Goal: Task Accomplishment & Management: Use online tool/utility

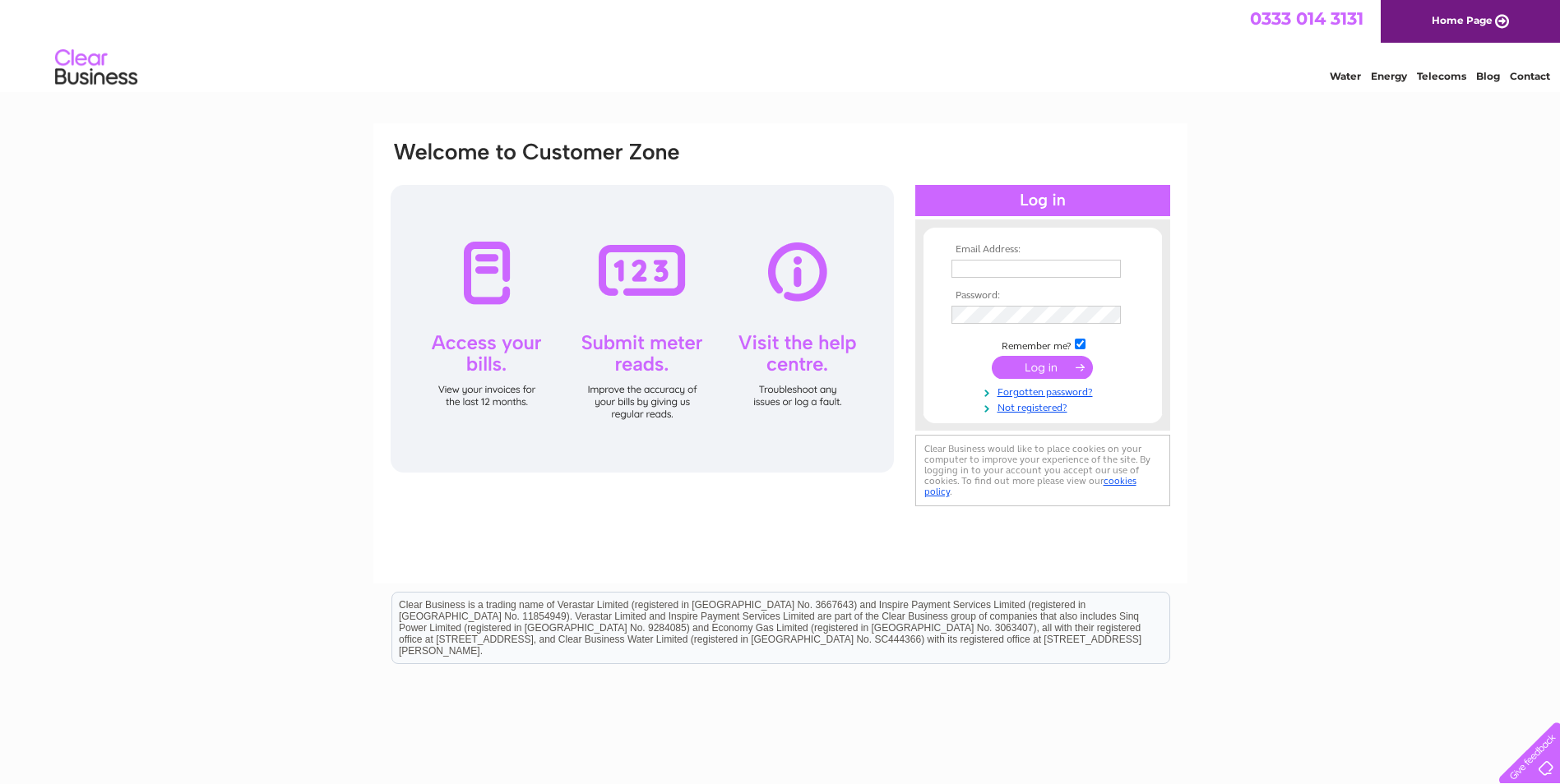
type input "[EMAIL_ADDRESS][DOMAIN_NAME]"
click at [1015, 366] on input "submit" at bounding box center [1041, 367] width 101 height 23
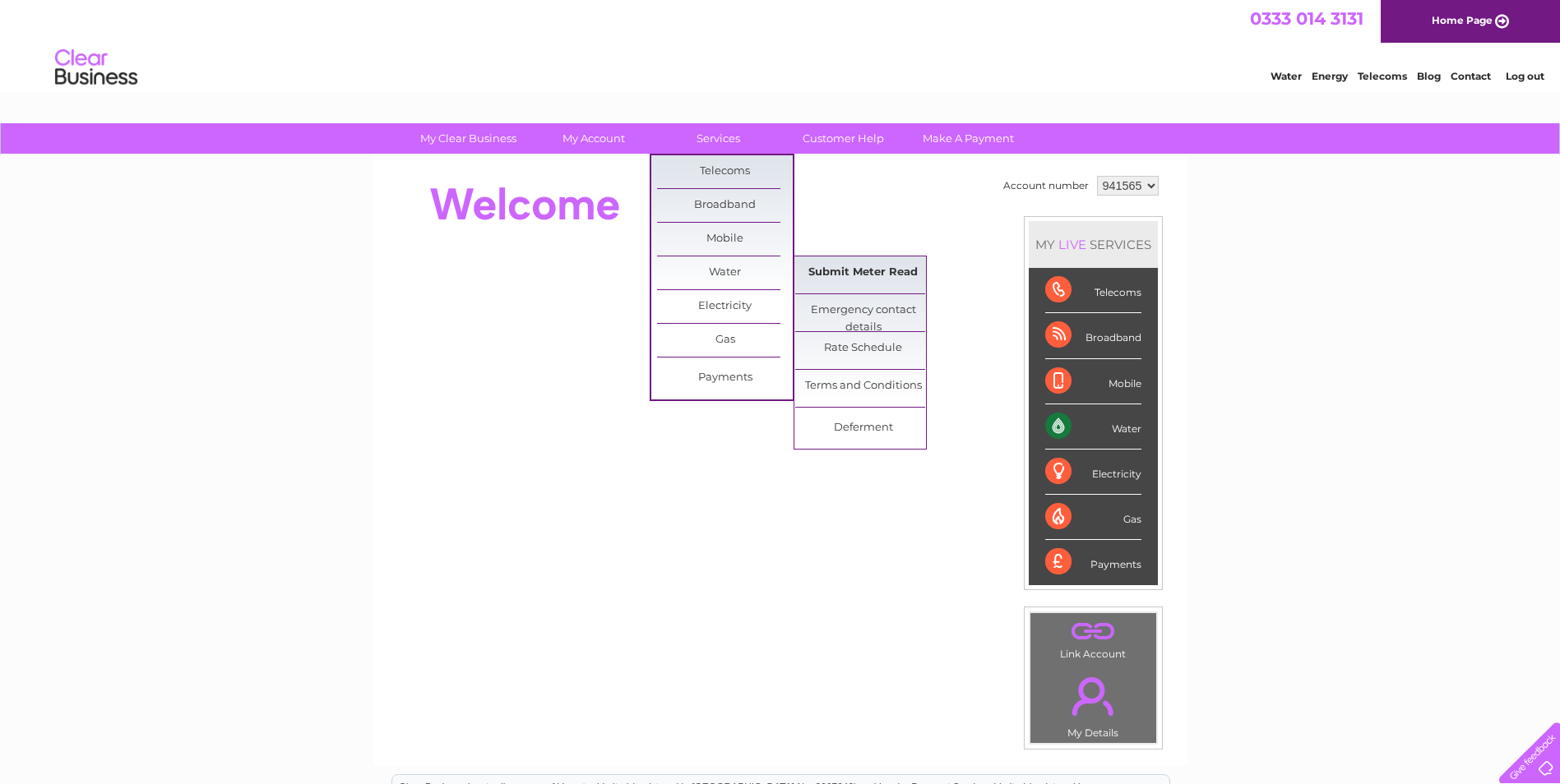
click at [833, 270] on link "Submit Meter Read" at bounding box center [863, 272] width 136 height 33
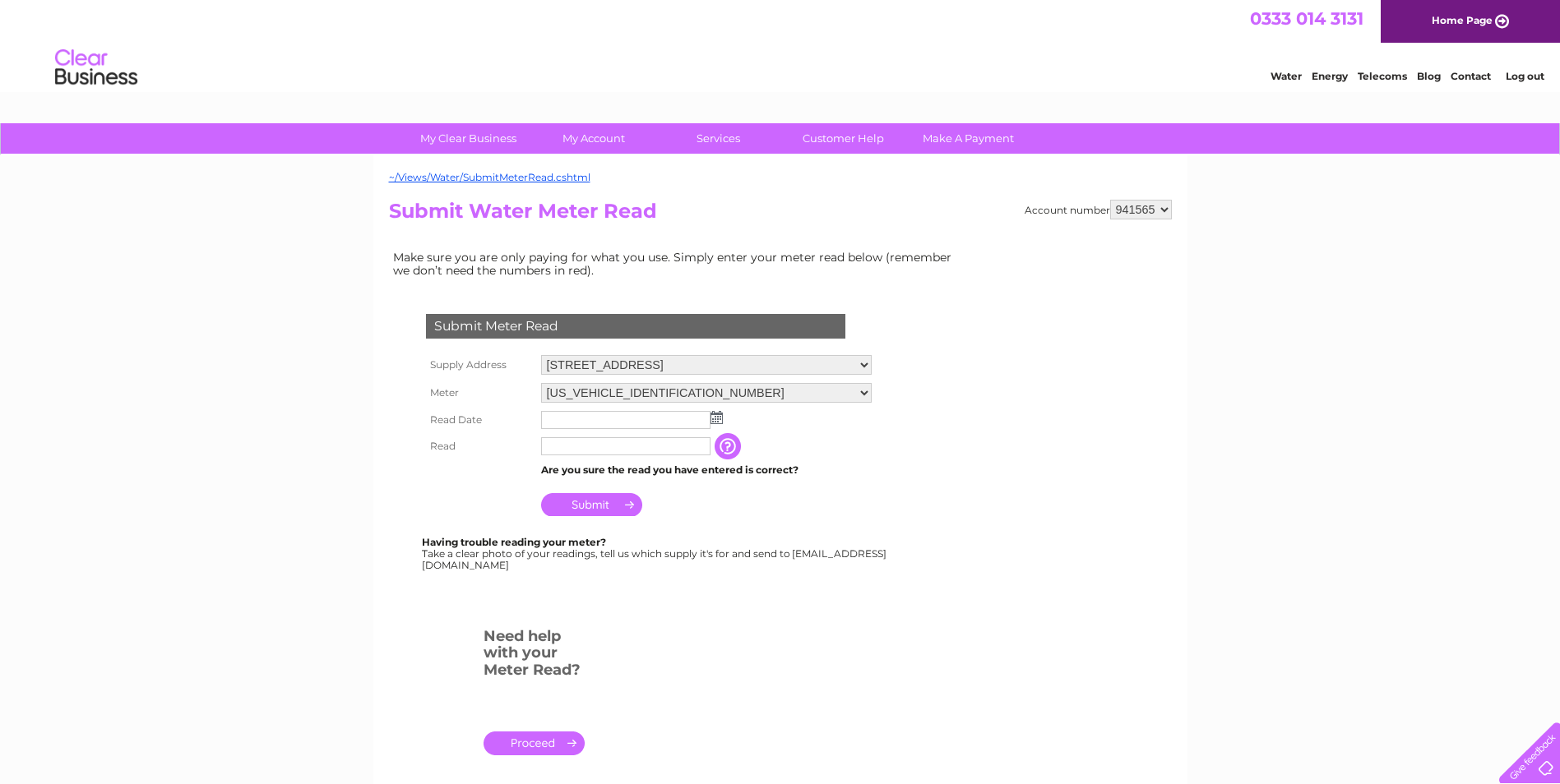
click at [713, 420] on img at bounding box center [717, 417] width 12 height 13
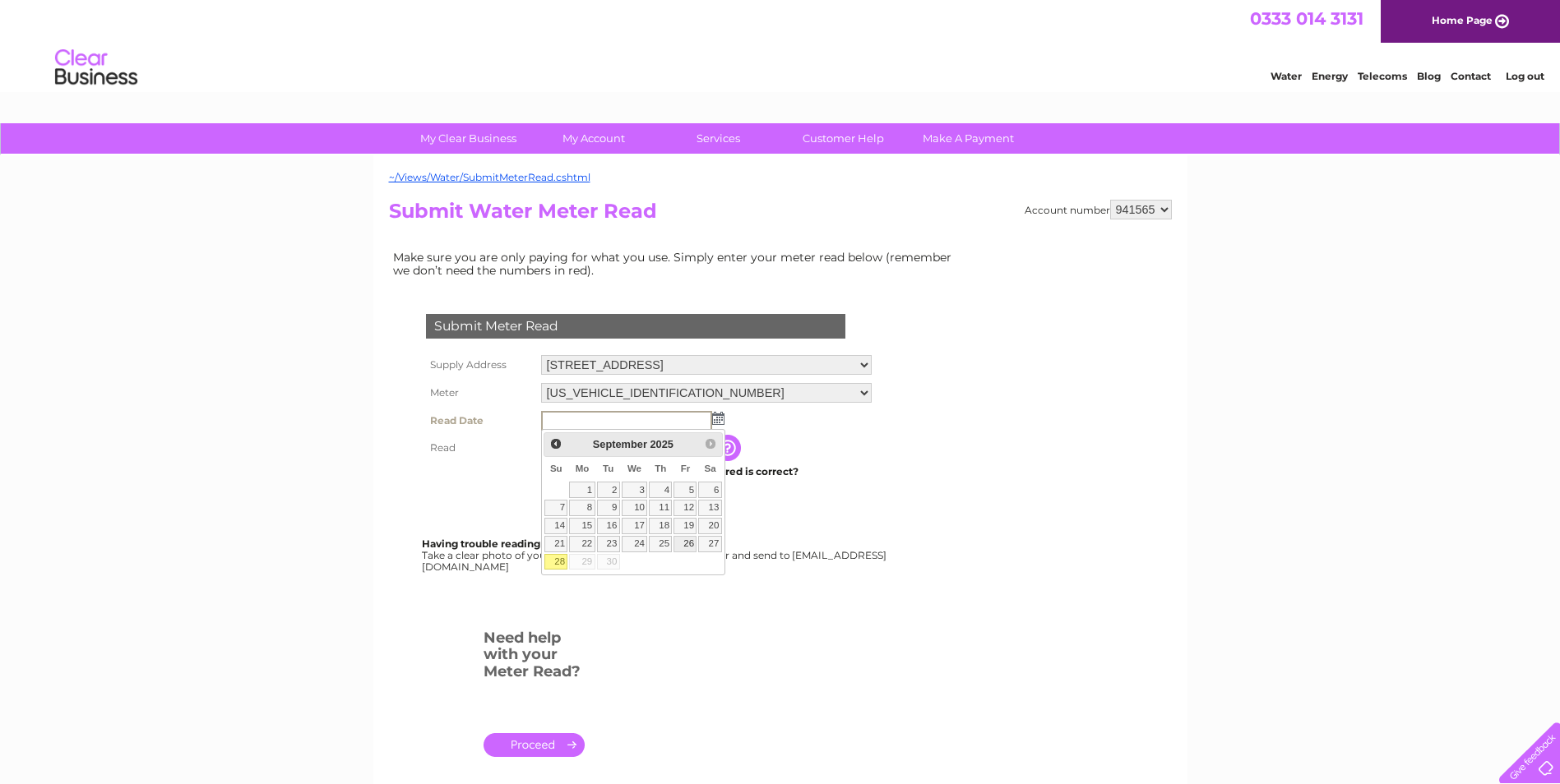
click at [683, 544] on link "26" at bounding box center [685, 544] width 23 height 16
type input "2025/09/26"
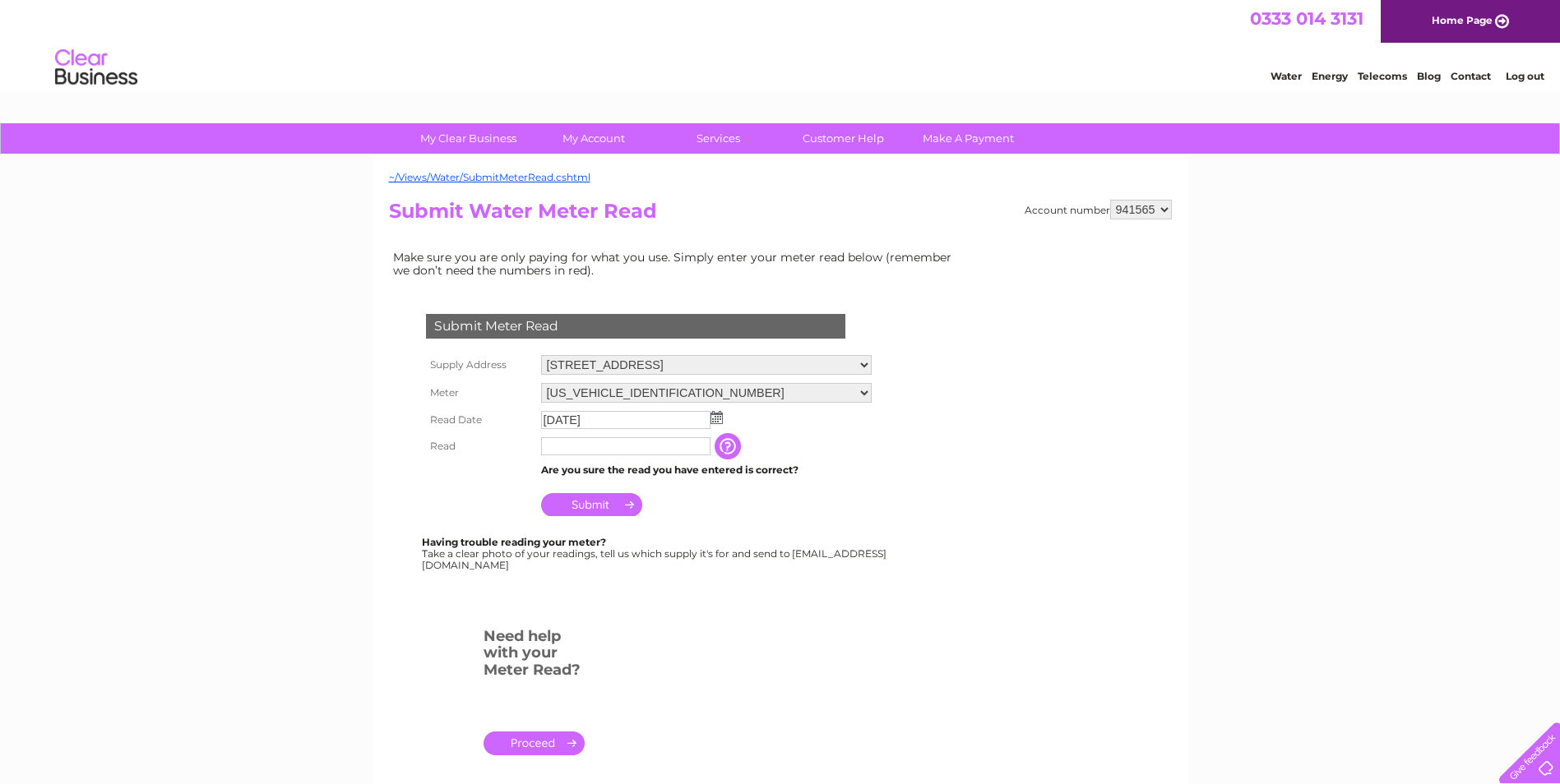
click at [560, 441] on input "text" at bounding box center [626, 446] width 170 height 18
type input "0270"
click at [608, 511] on input "Submit" at bounding box center [591, 506] width 101 height 23
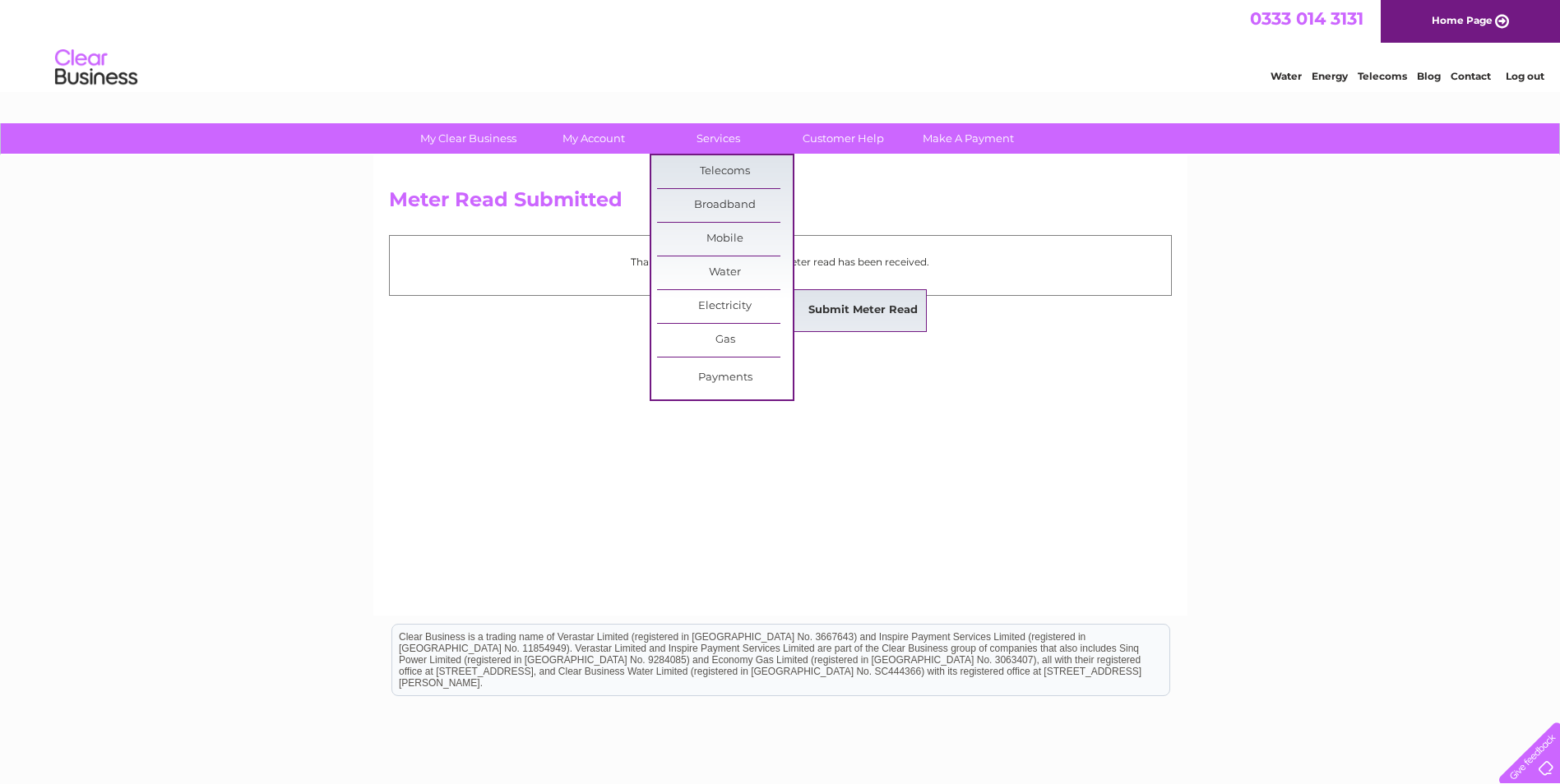
click at [864, 319] on link "Submit Meter Read" at bounding box center [863, 310] width 136 height 33
